Goal: Task Accomplishment & Management: Use online tool/utility

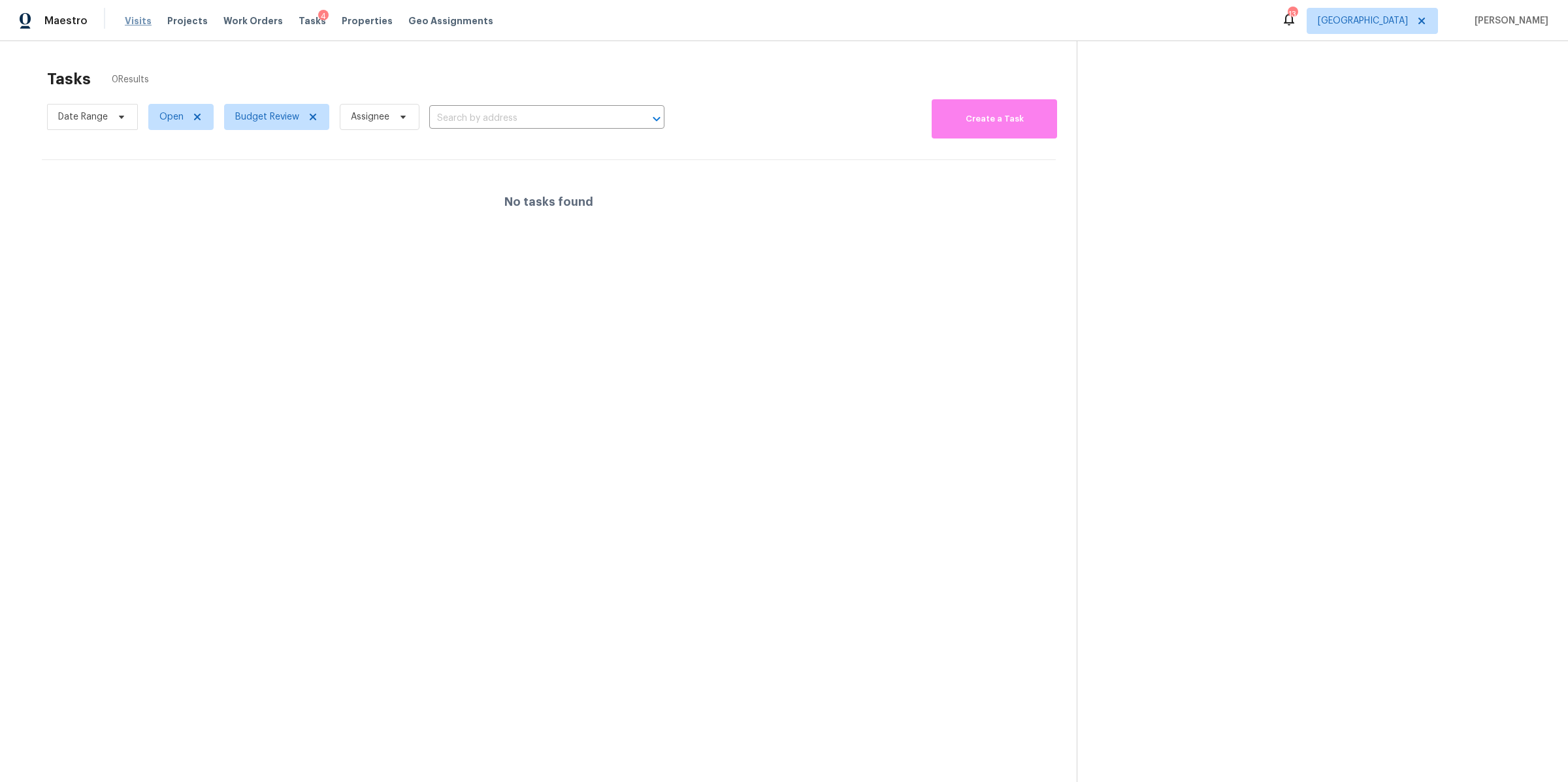
click at [131, 19] on span "Visits" at bounding box center [138, 20] width 27 height 13
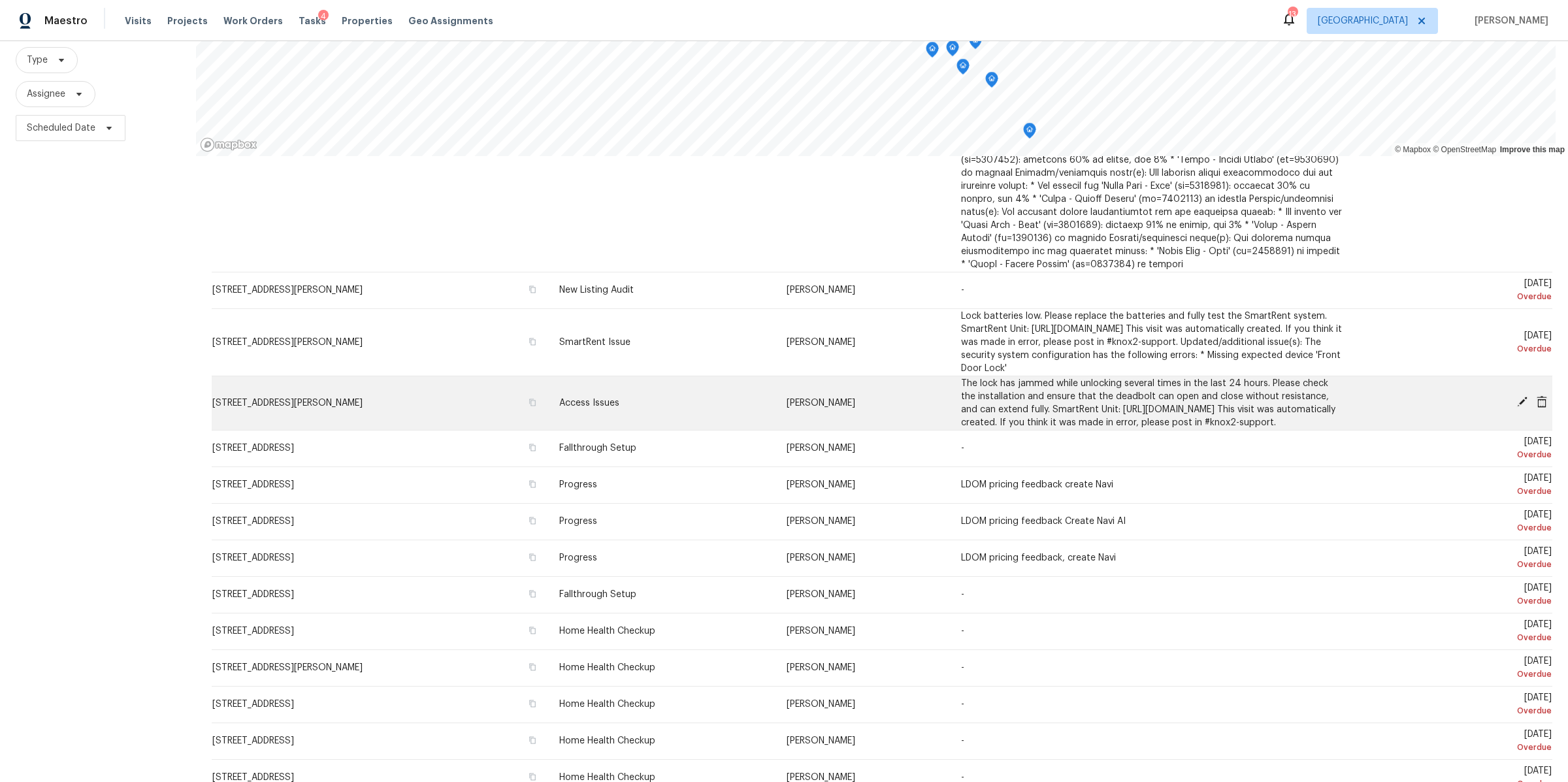
scroll to position [431, 0]
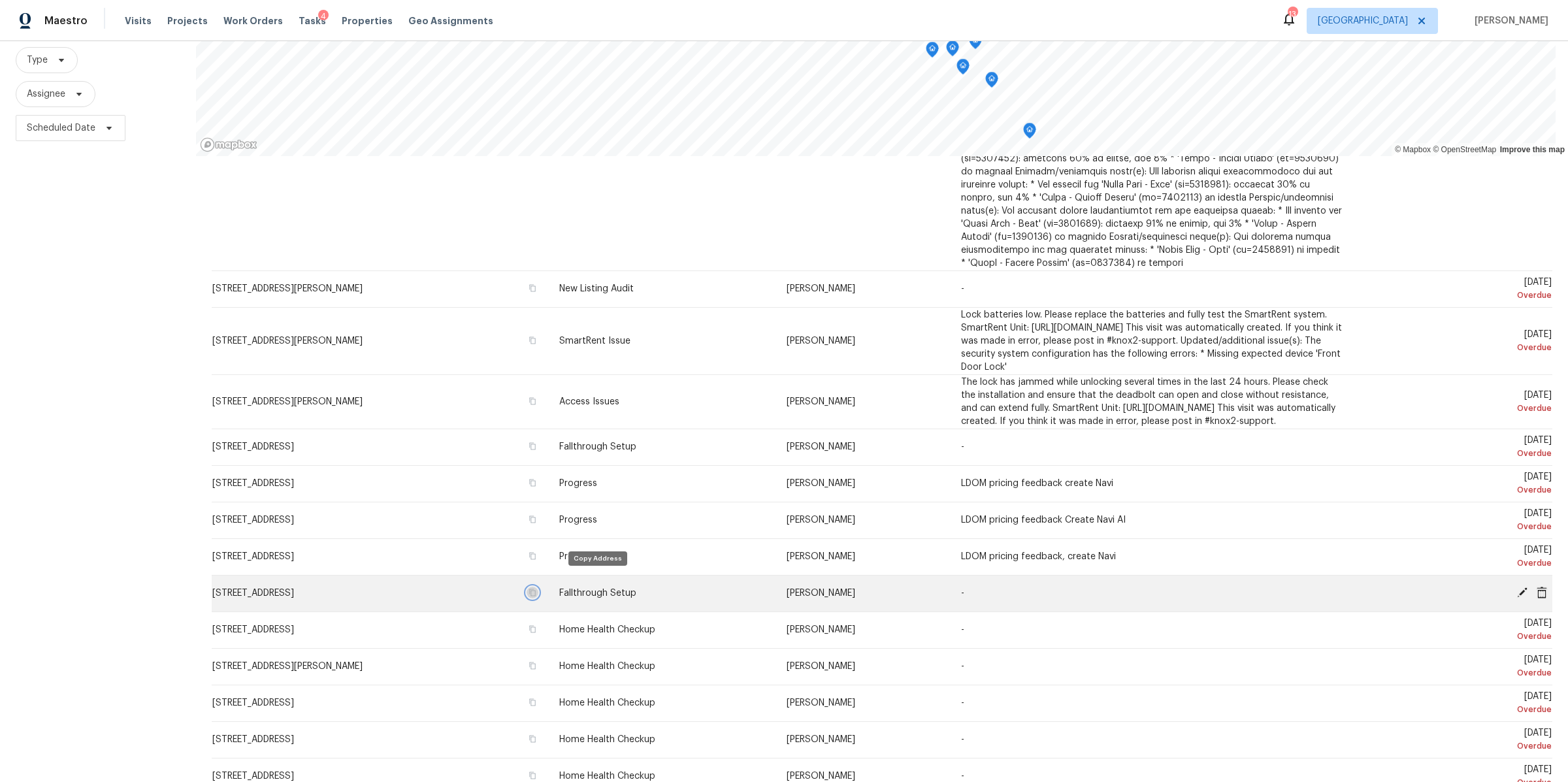
click at [536, 588] on icon "button" at bounding box center [532, 592] width 8 height 8
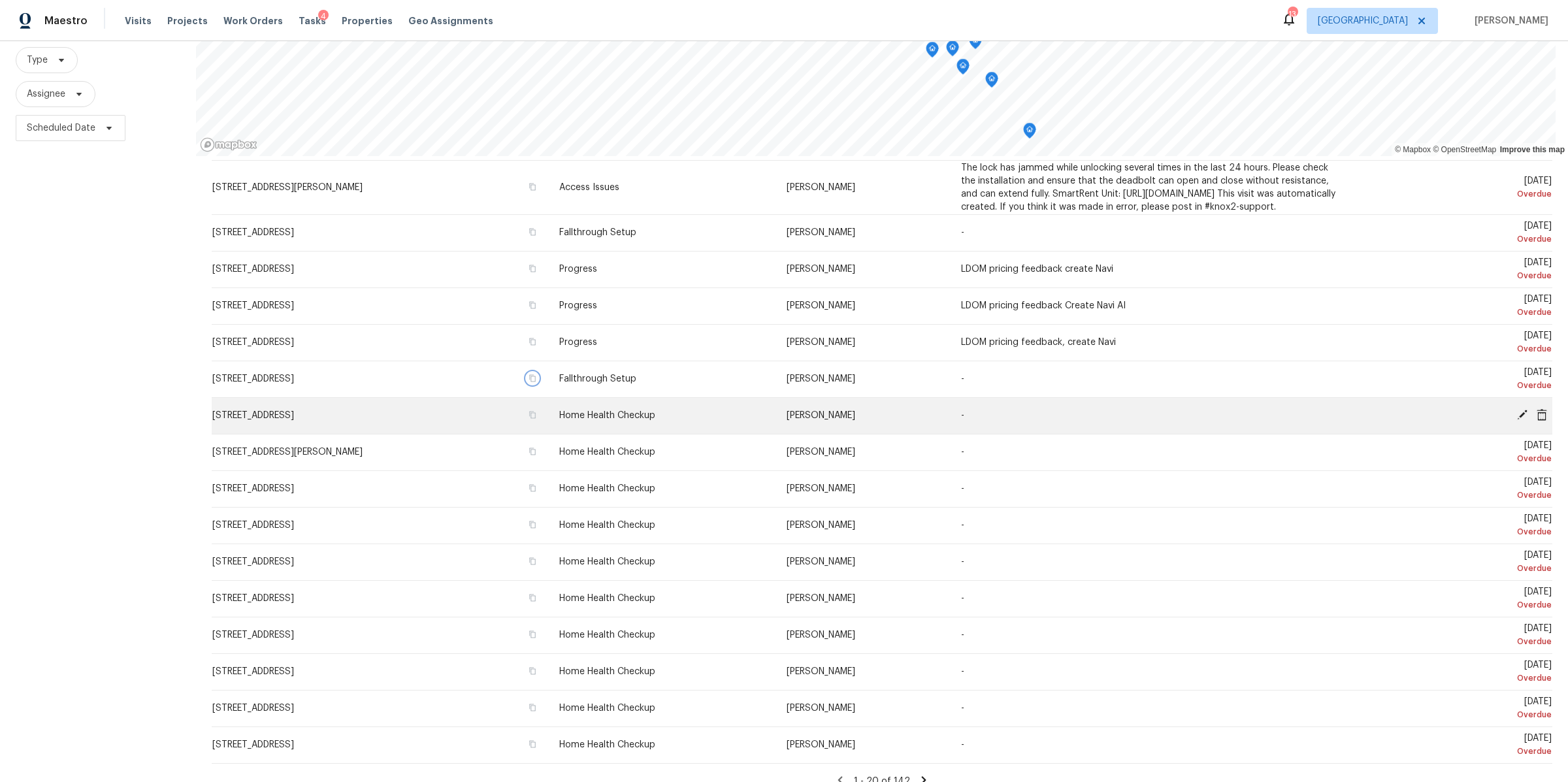
scroll to position [662, 0]
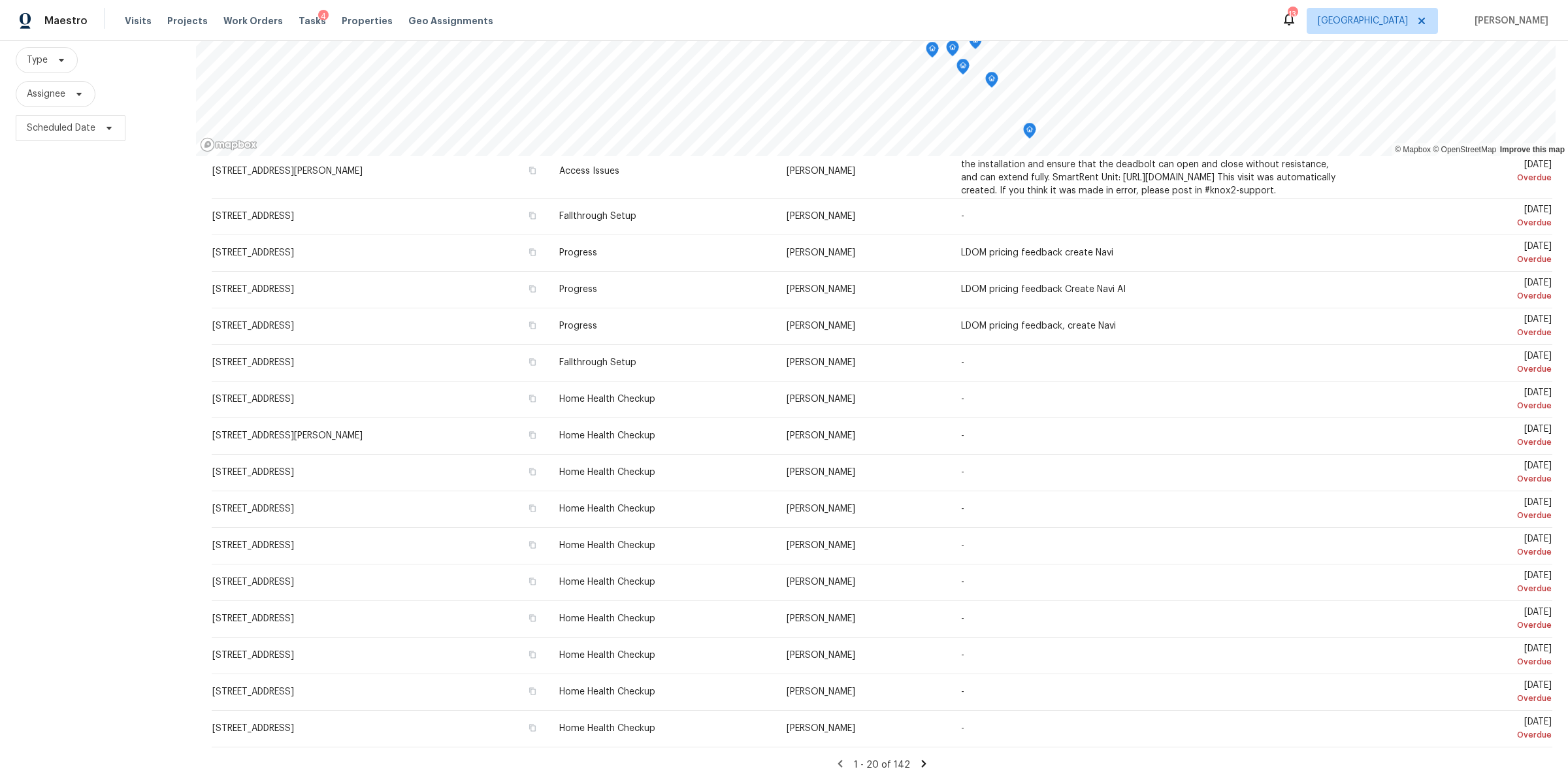
click at [922, 760] on icon at bounding box center [924, 763] width 5 height 7
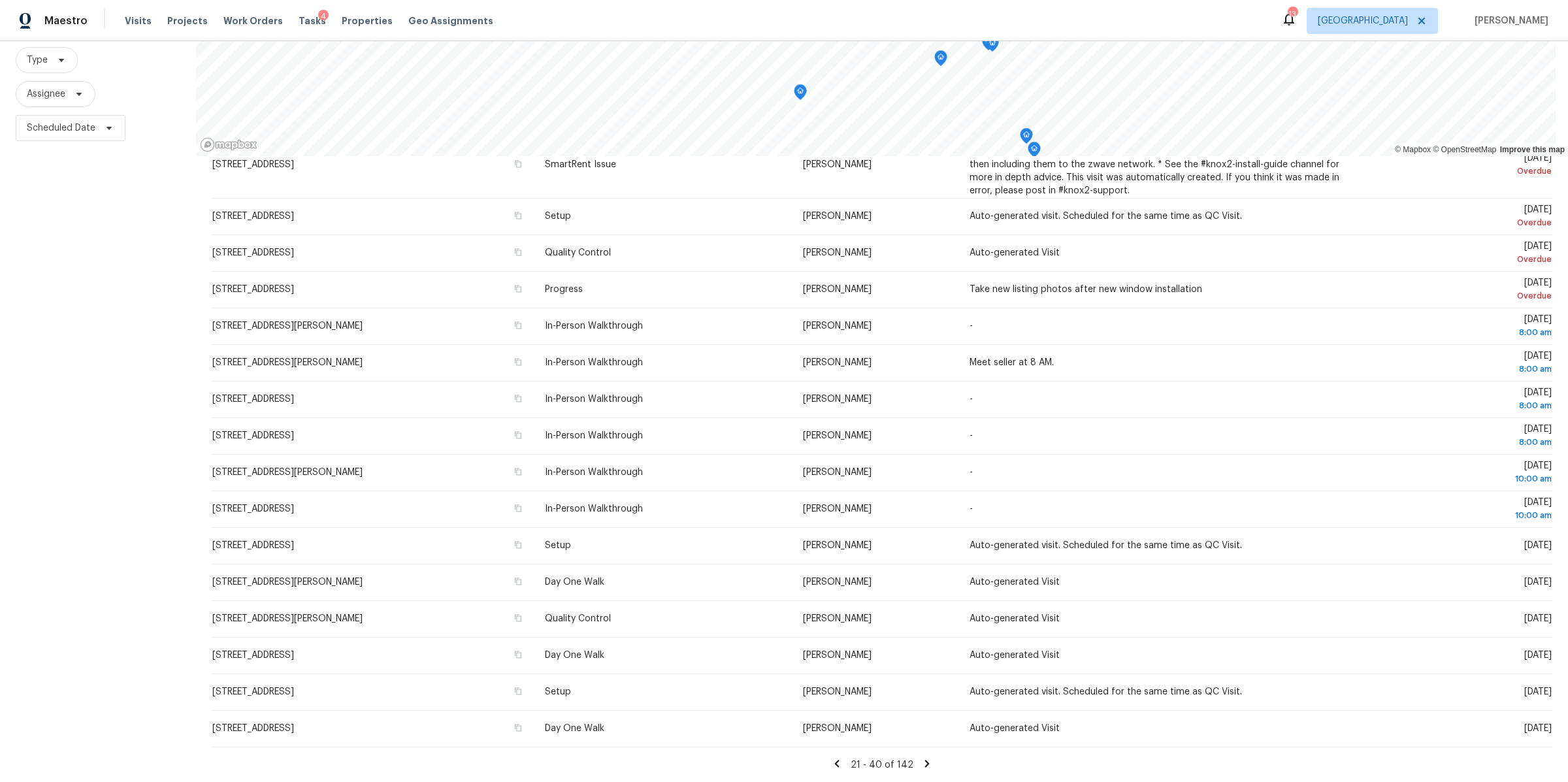
scroll to position [132, 0]
click at [925, 760] on icon at bounding box center [927, 763] width 5 height 7
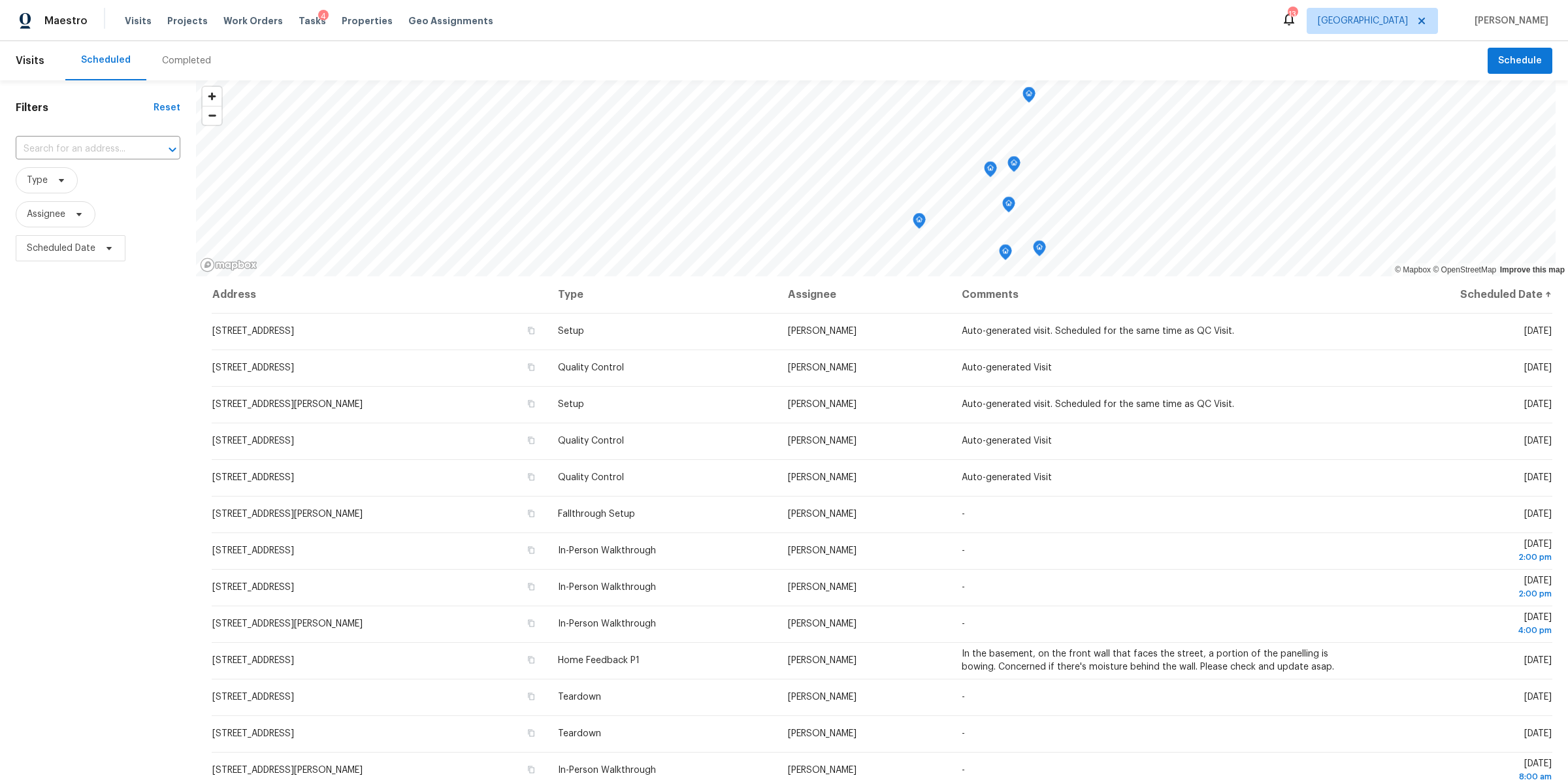
scroll to position [126, 0]
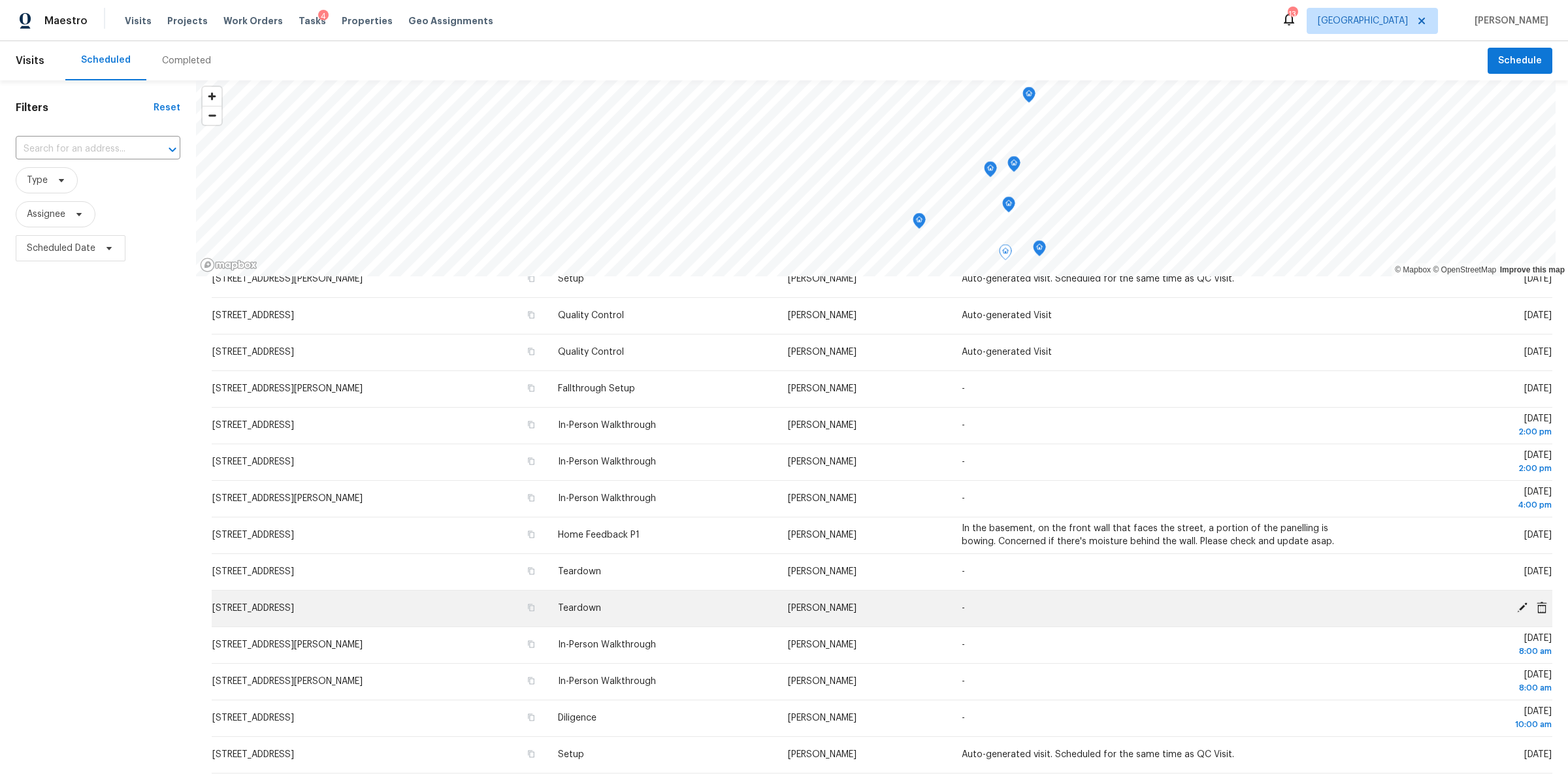
click at [1517, 605] on icon at bounding box center [1522, 607] width 10 height 10
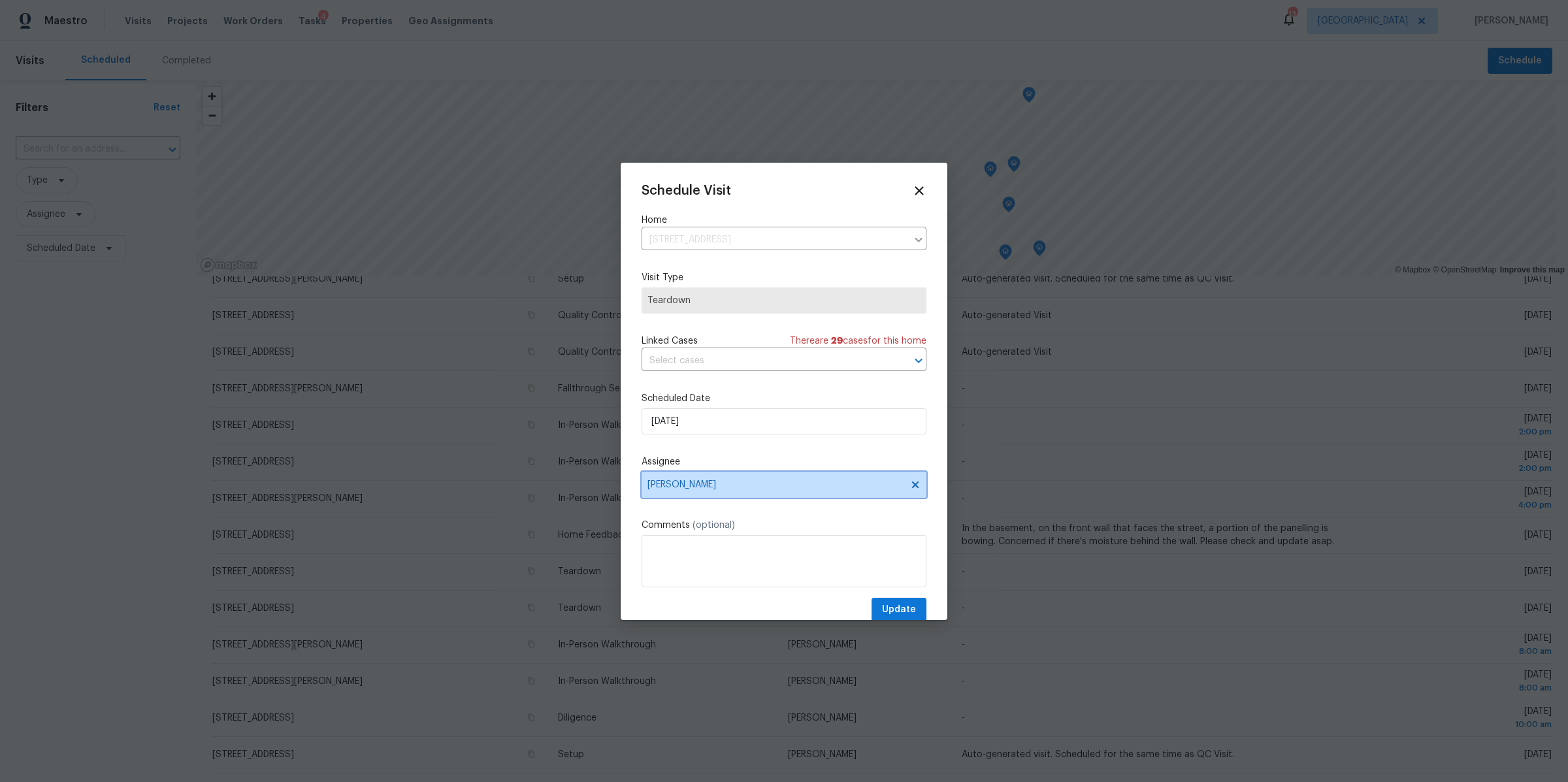
click at [749, 492] on span "[PERSON_NAME]" at bounding box center [783, 484] width 285 height 26
type input "[PERSON_NAME]"
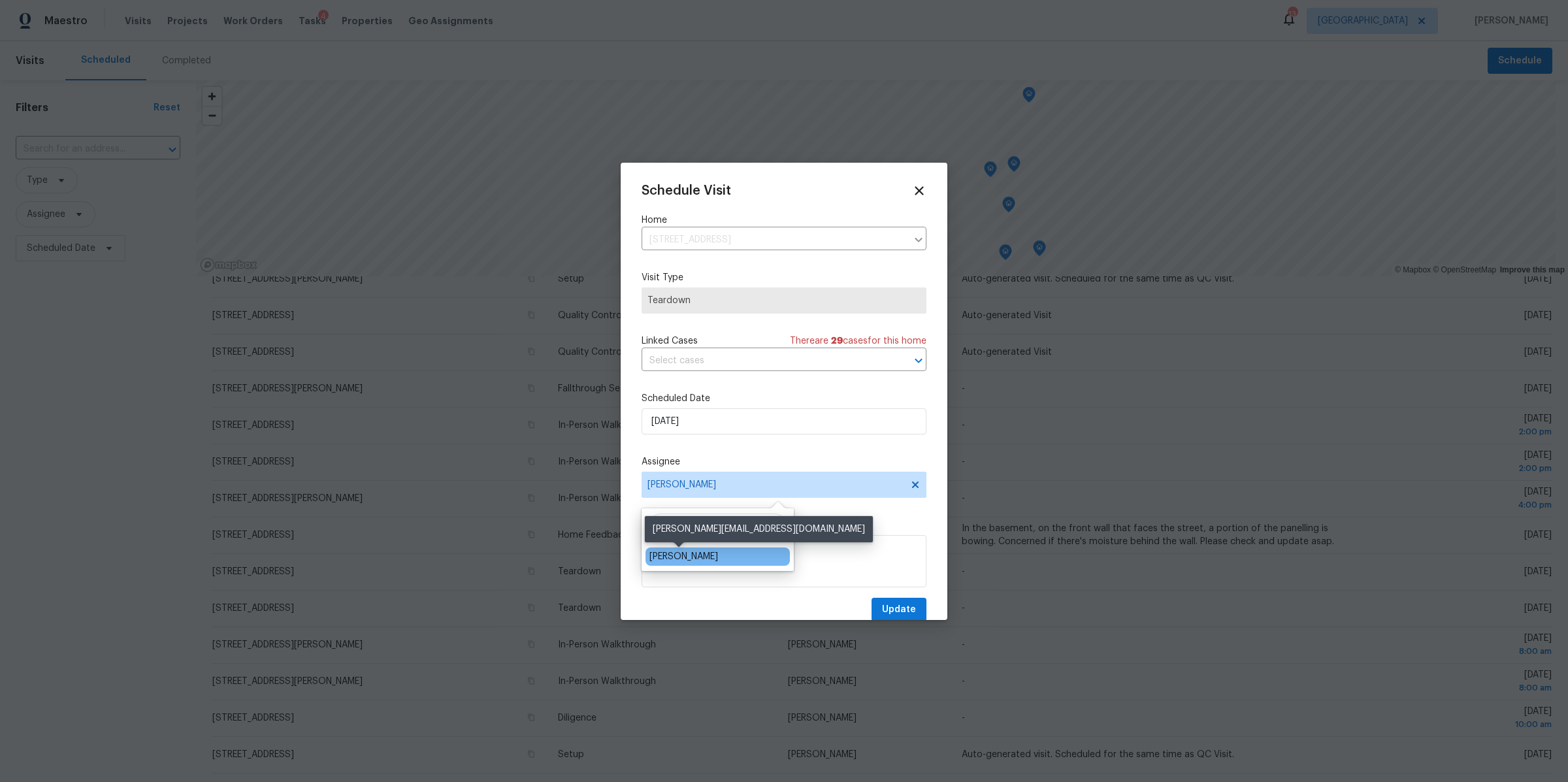
click at [676, 554] on div "[PERSON_NAME]" at bounding box center [683, 556] width 69 height 13
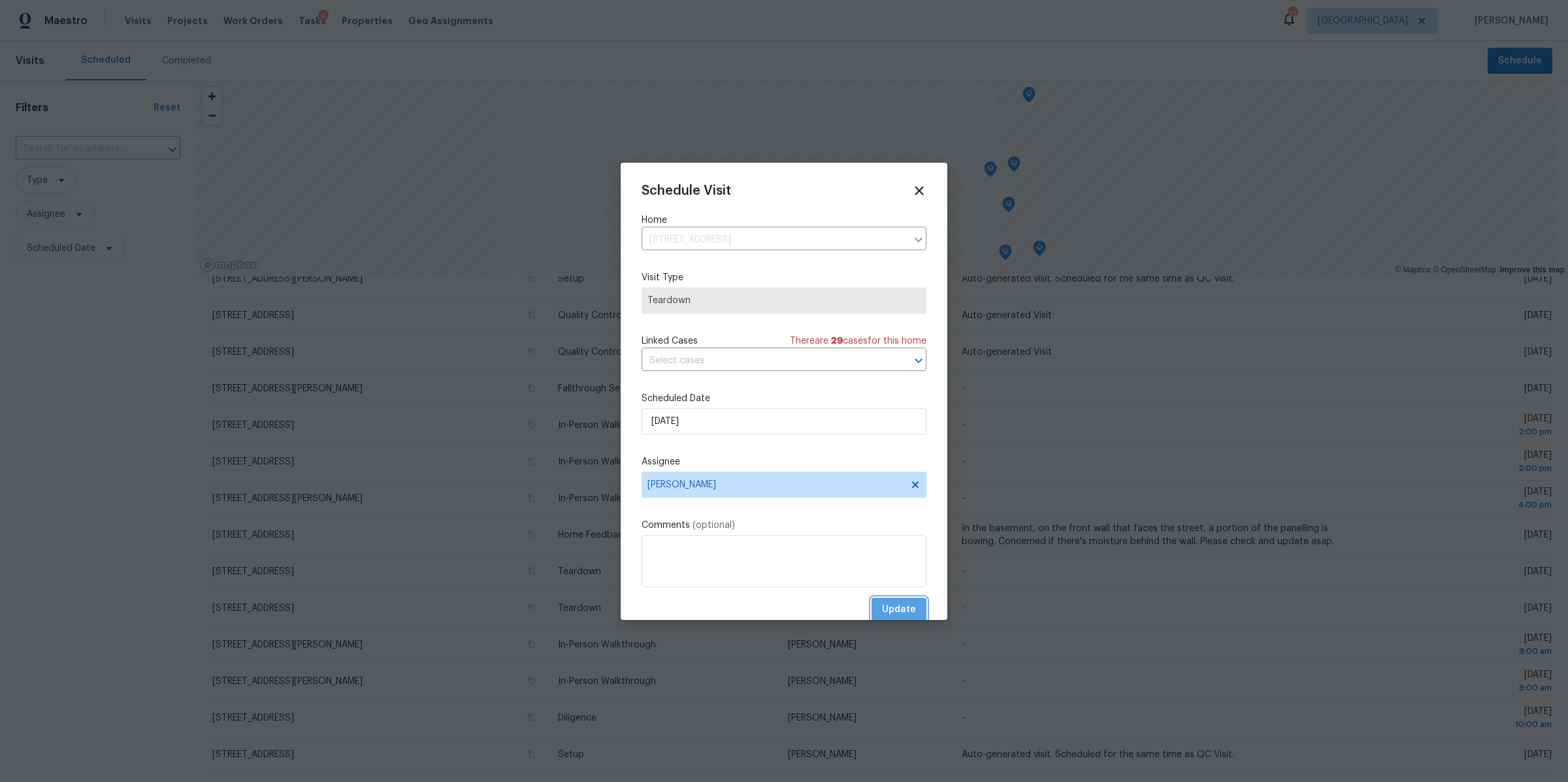
click at [888, 603] on span "Update" at bounding box center [899, 609] width 34 height 16
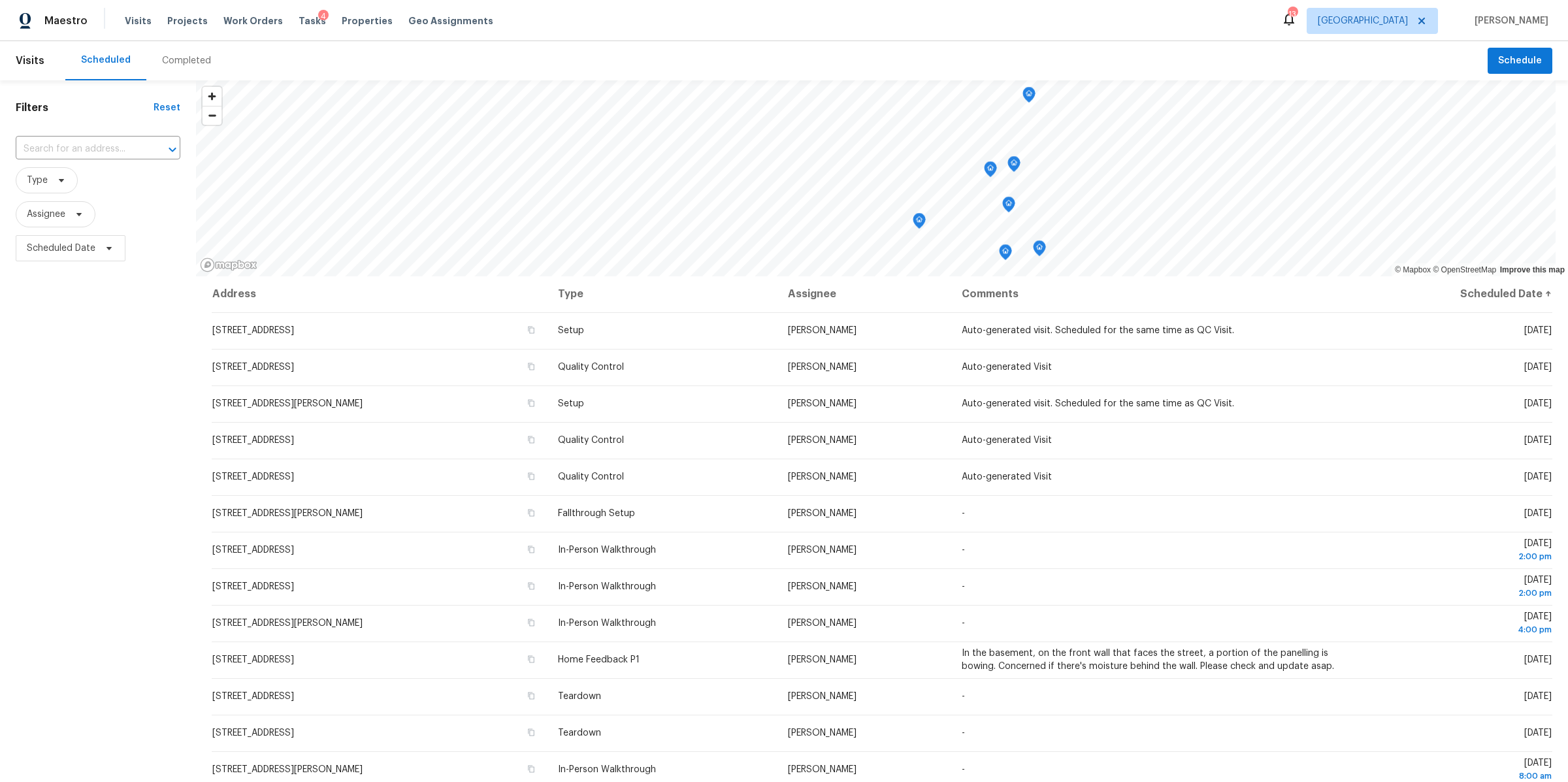
scroll to position [0, 0]
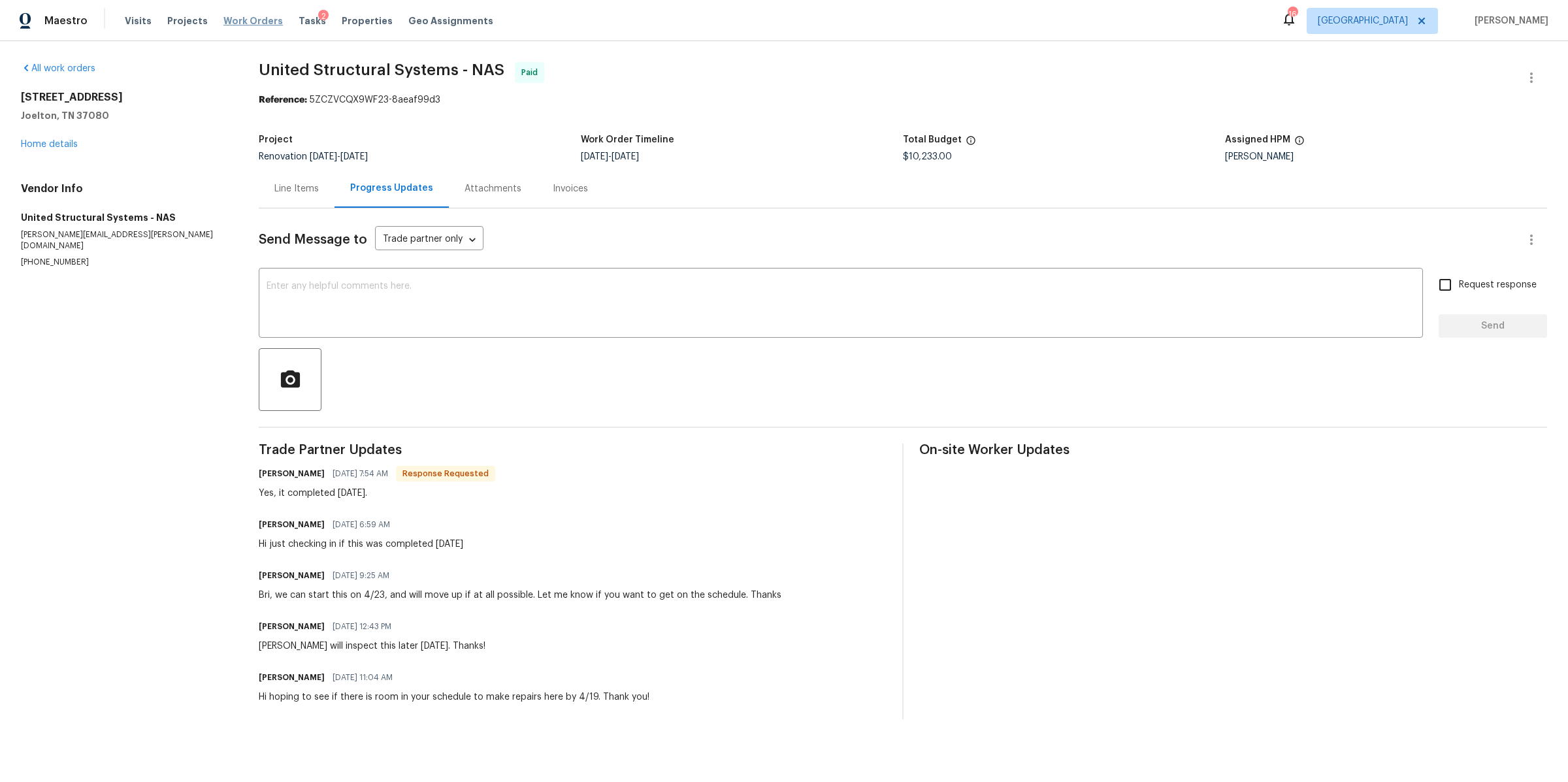
click at [247, 19] on span "Work Orders" at bounding box center [254, 20] width 60 height 13
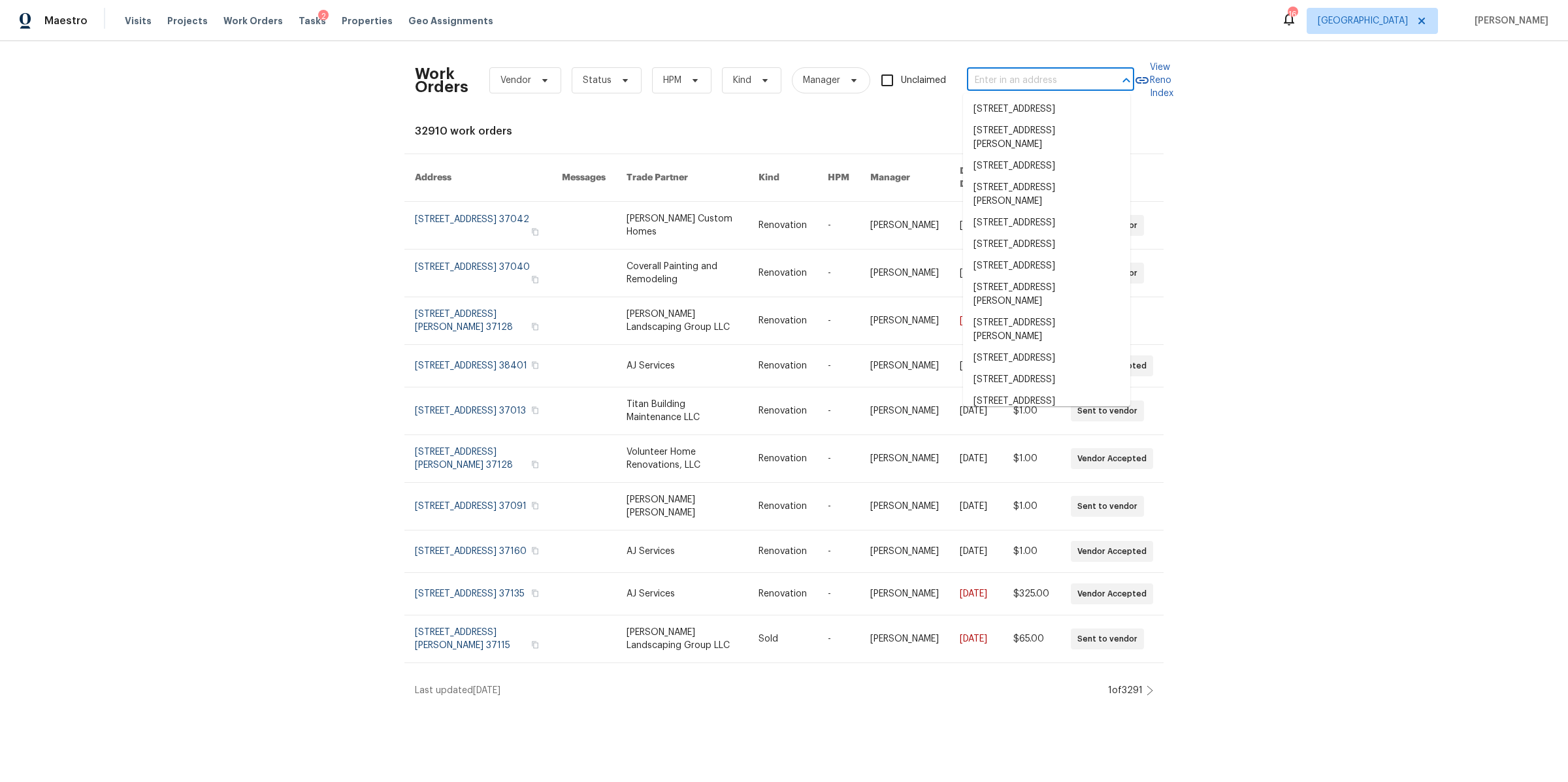
click at [1033, 82] on input "text" at bounding box center [1032, 81] width 131 height 20
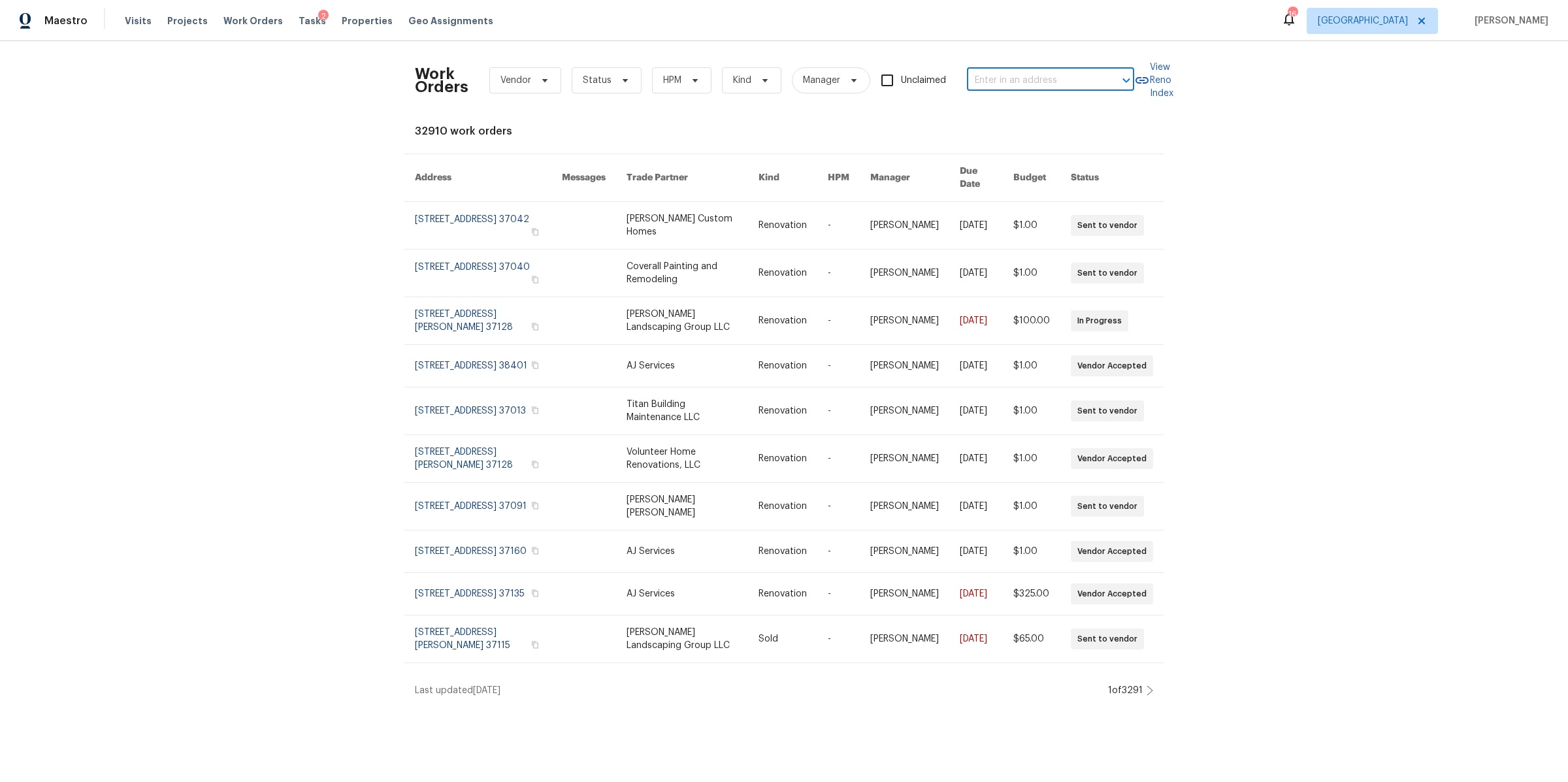
paste input "[STREET_ADDRESS]"
type input "[STREET_ADDRESS]"
click at [1006, 112] on li "[STREET_ADDRESS]" at bounding box center [1046, 110] width 167 height 22
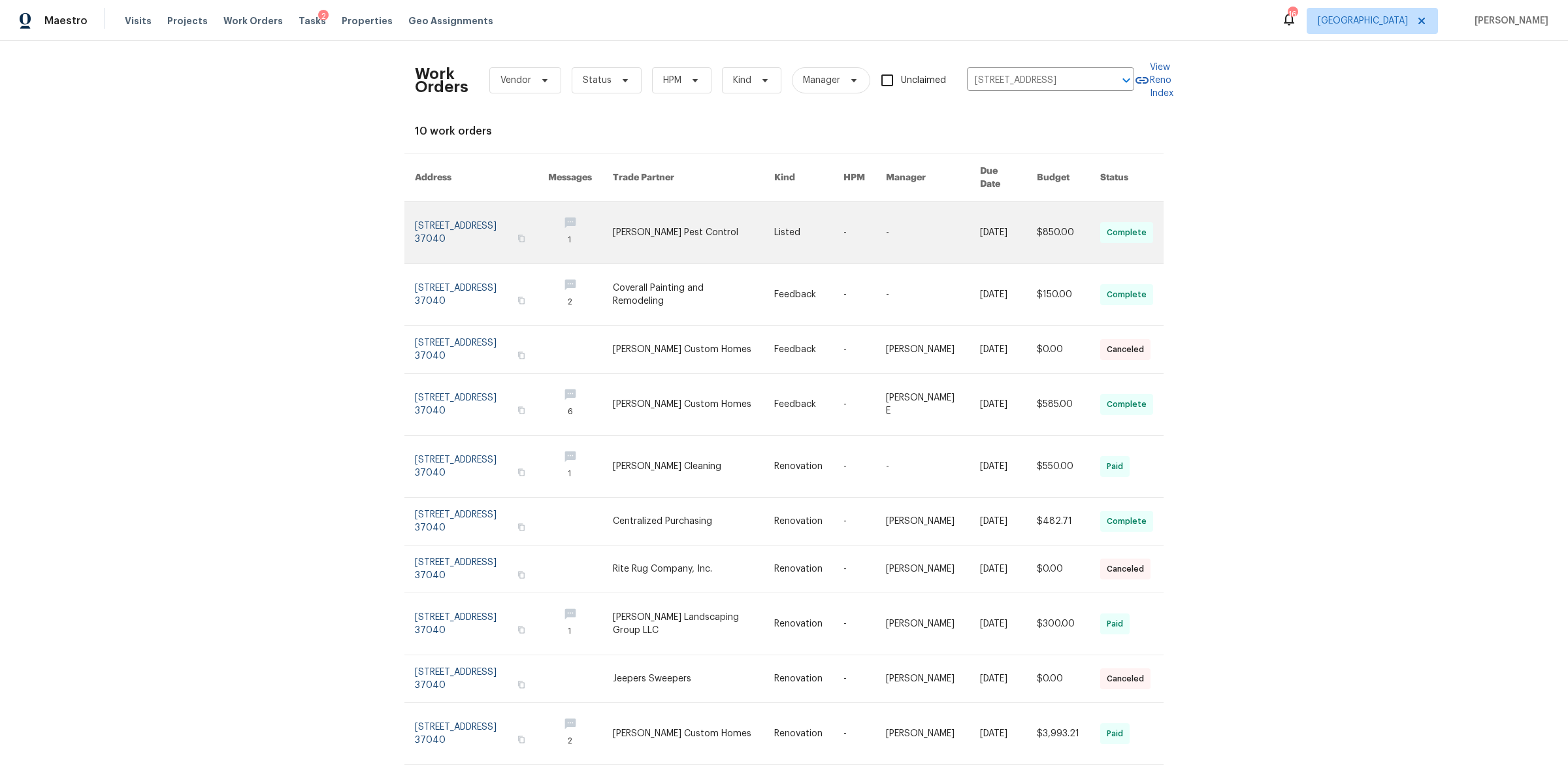
click at [505, 226] on link at bounding box center [480, 232] width 133 height 61
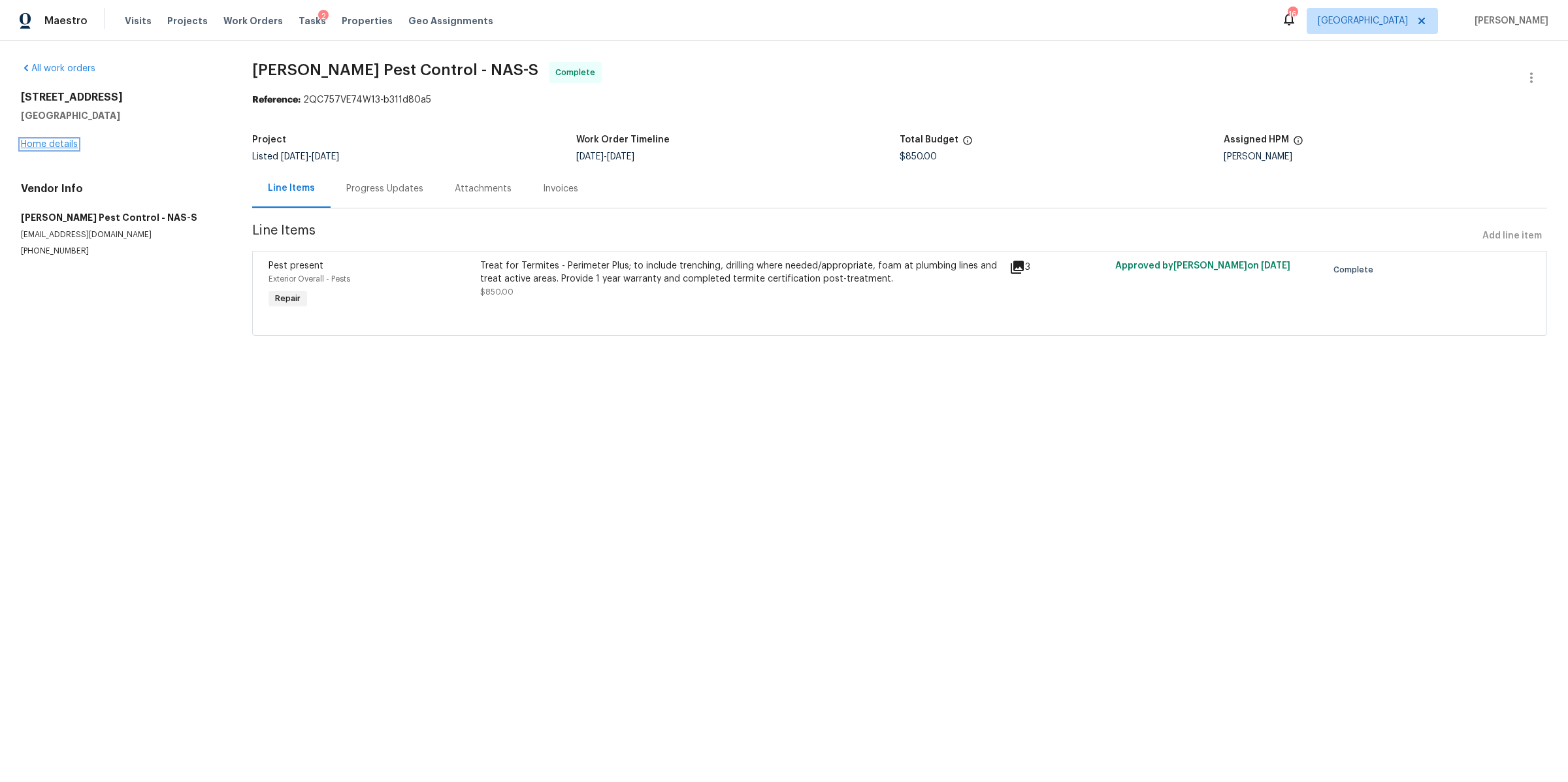
click at [48, 141] on link "Home details" at bounding box center [49, 144] width 57 height 9
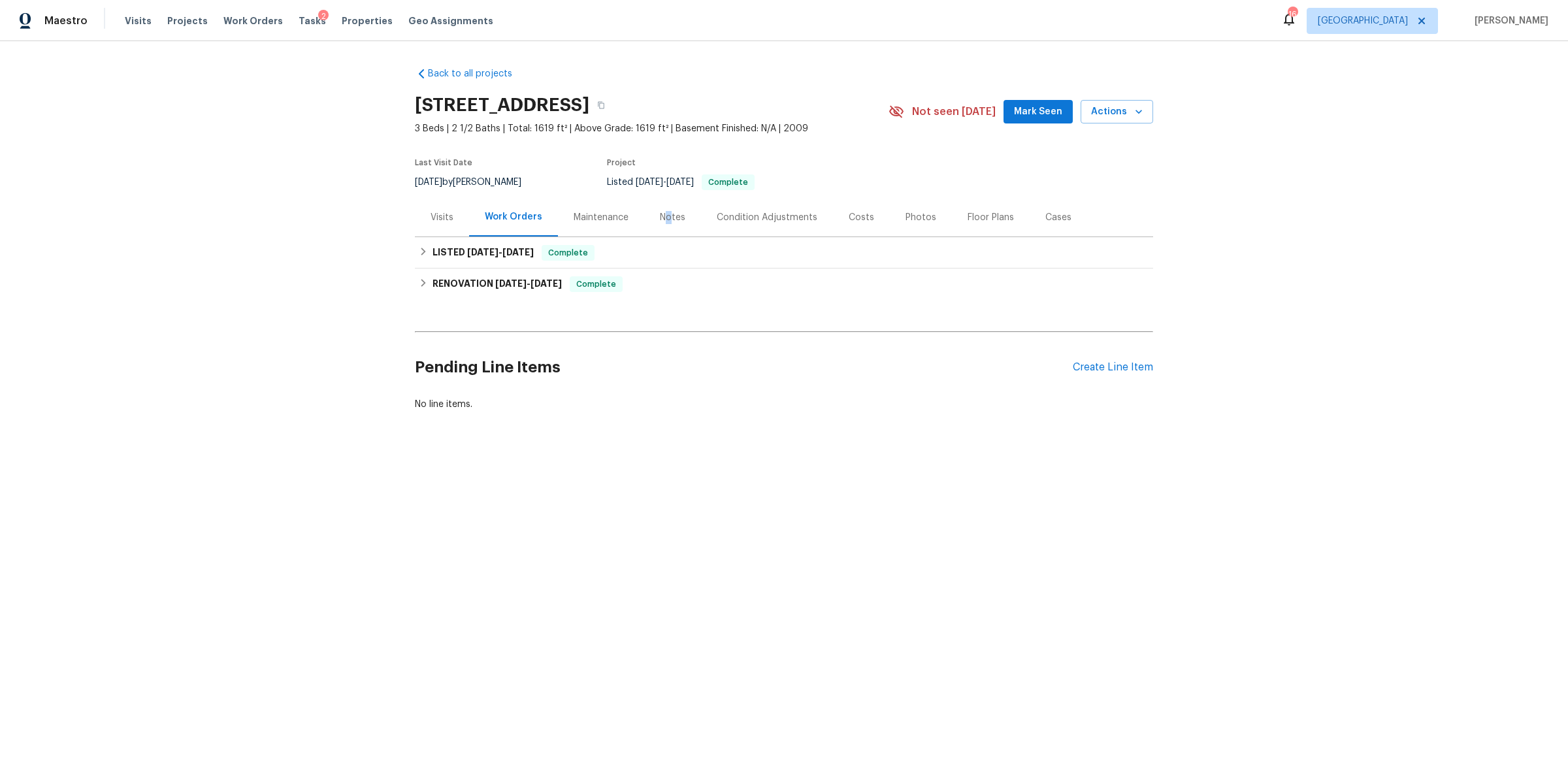
click at [662, 222] on div "Notes" at bounding box center [673, 217] width 26 height 13
